Goal: Task Accomplishment & Management: Complete application form

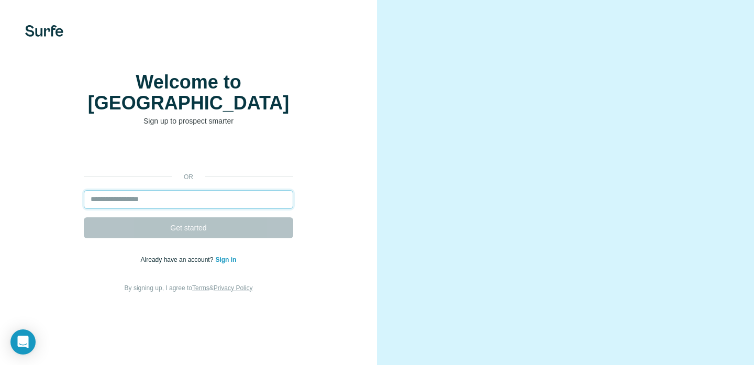
click at [200, 209] on input "email" at bounding box center [188, 199] width 209 height 19
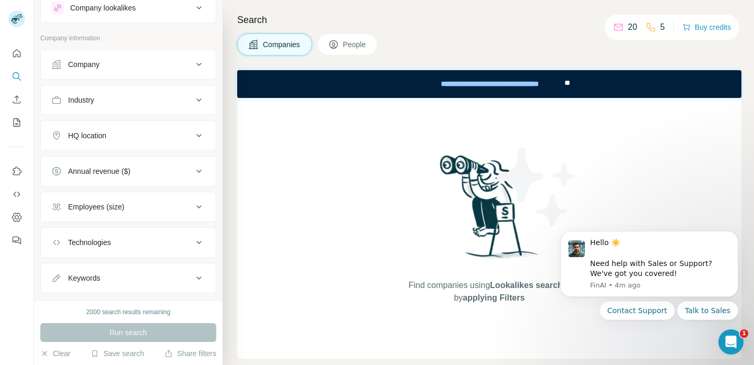
scroll to position [57, 0]
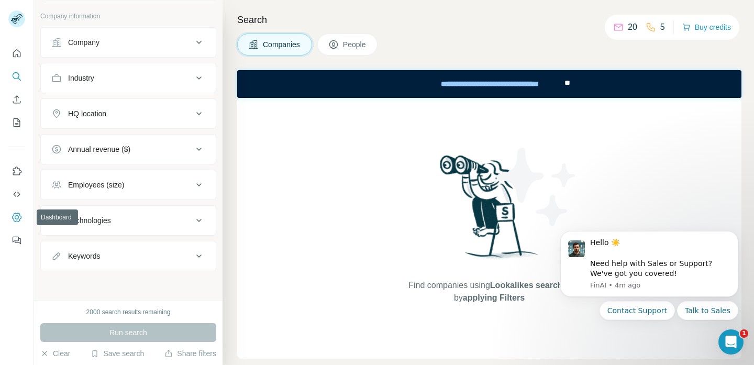
click at [14, 221] on icon "Dashboard" at bounding box center [16, 217] width 9 height 9
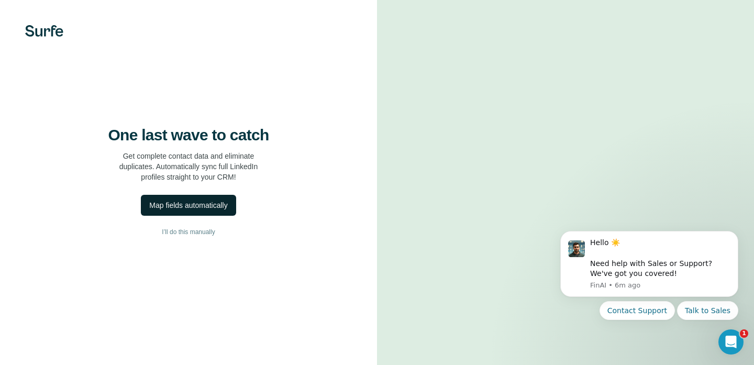
click at [199, 211] on div "Map fields automatically" at bounding box center [188, 205] width 78 height 10
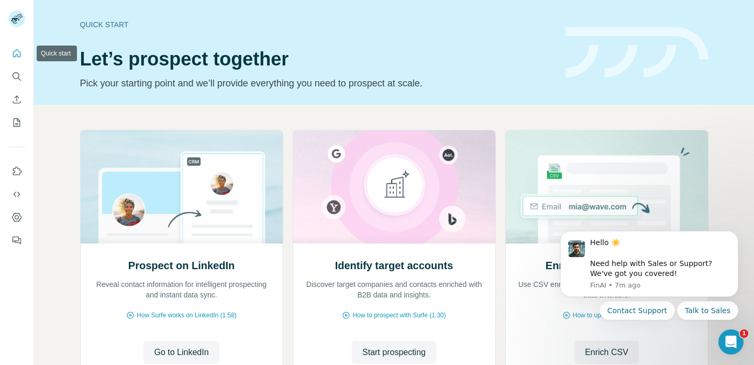
click at [23, 49] on button "Quick start" at bounding box center [16, 53] width 17 height 19
click at [10, 52] on button "Quick start" at bounding box center [16, 53] width 17 height 19
